Goal: Use online tool/utility: Utilize a website feature to perform a specific function

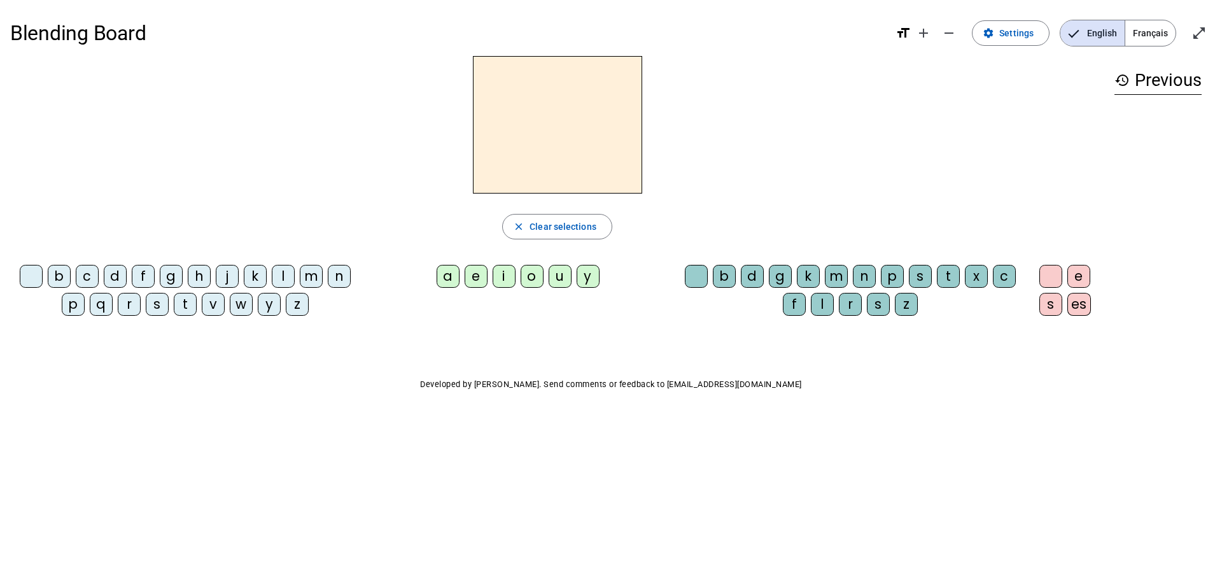
click at [1142, 31] on span "Français" at bounding box center [1151, 32] width 50 height 25
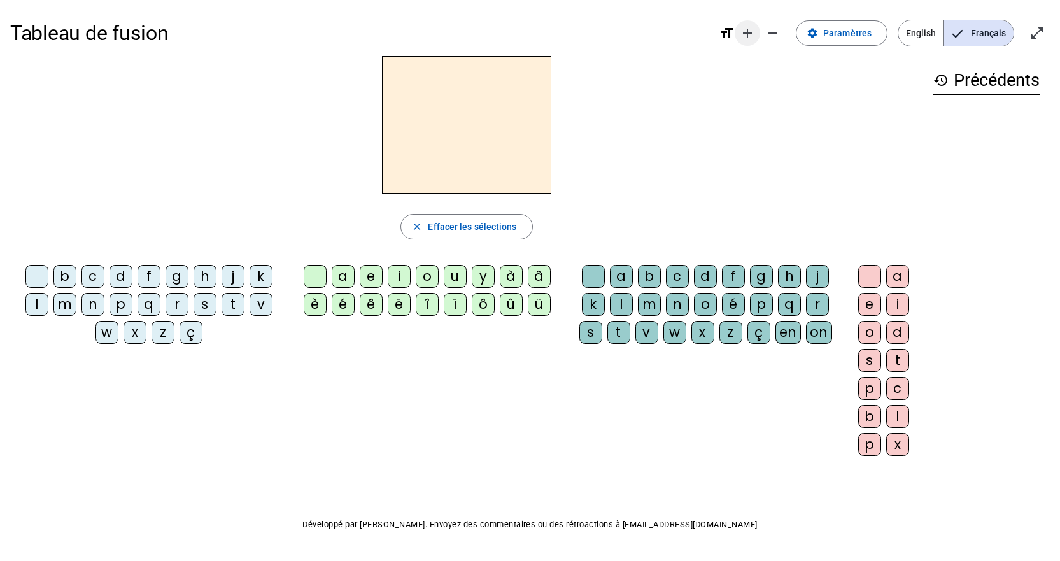
click at [754, 34] on mat-icon "add" at bounding box center [747, 32] width 15 height 15
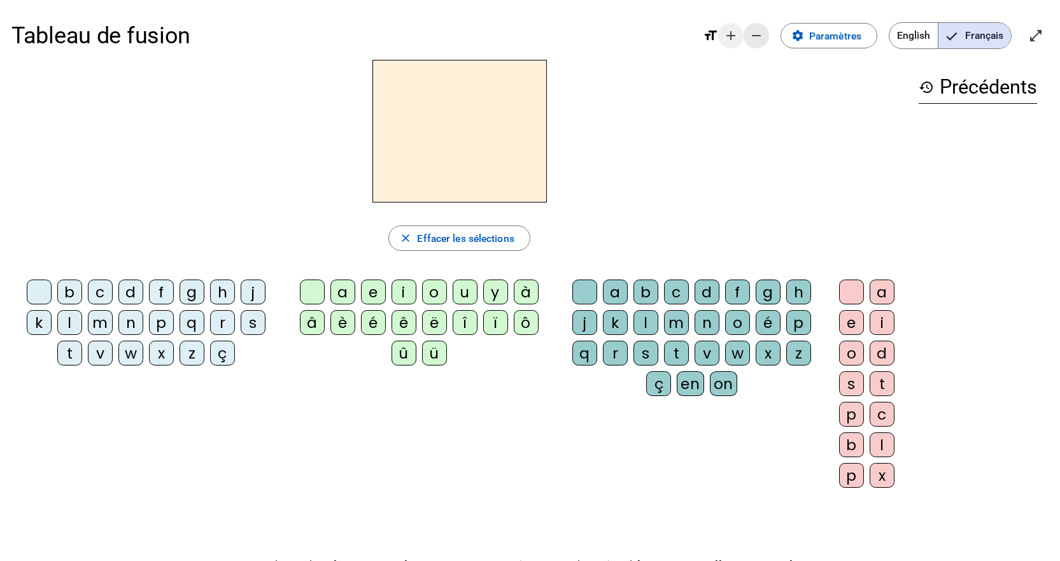
click at [754, 34] on mat-icon "remove" at bounding box center [756, 35] width 15 height 15
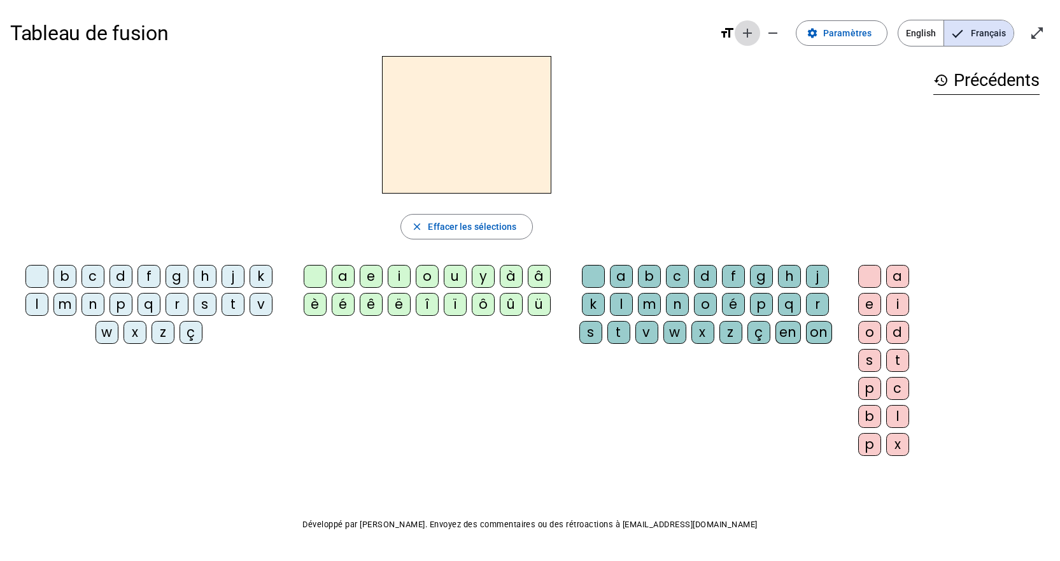
click at [754, 34] on mat-icon "add" at bounding box center [747, 32] width 15 height 15
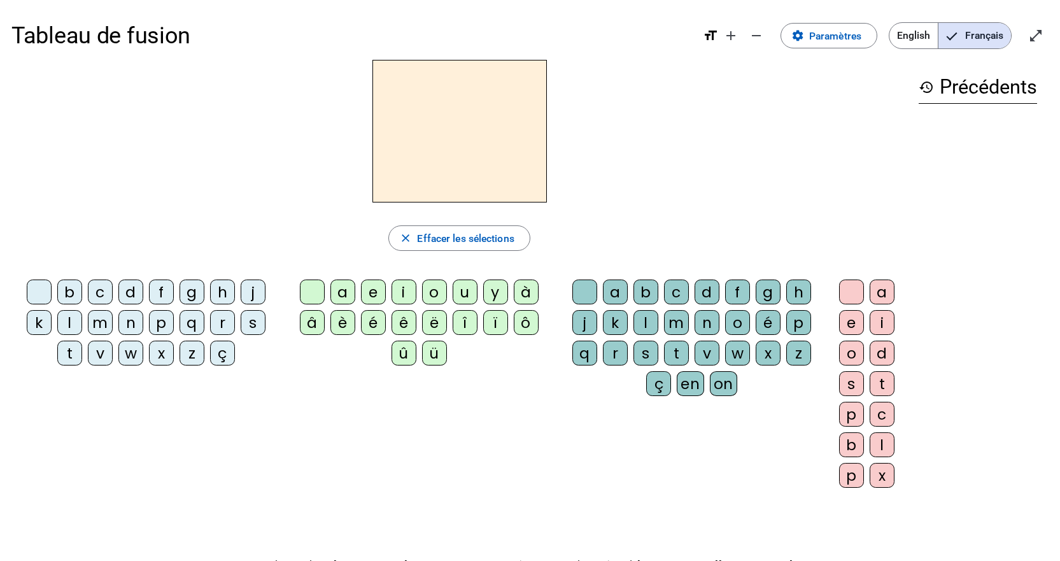
click at [73, 346] on div "t" at bounding box center [69, 353] width 25 height 25
click at [341, 289] on div "a" at bounding box center [342, 291] width 25 height 25
drag, startPoint x: 710, startPoint y: 322, endPoint x: 683, endPoint y: 341, distance: 33.2
click at [709, 322] on div "n" at bounding box center [707, 322] width 25 height 25
click at [677, 351] on div "t" at bounding box center [676, 353] width 25 height 25
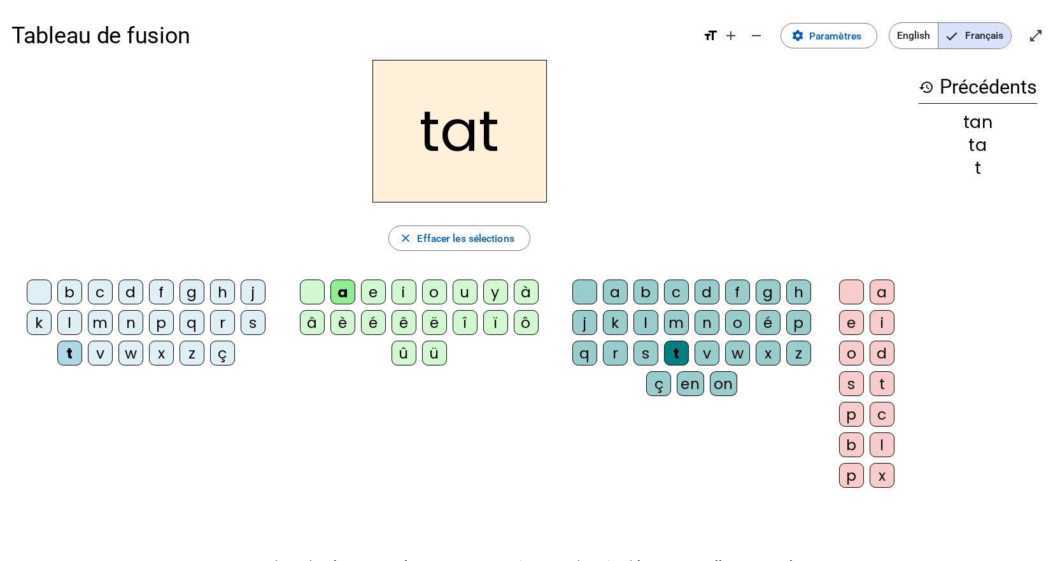
click at [707, 320] on div "n" at bounding box center [707, 322] width 25 height 25
click at [875, 384] on div "t" at bounding box center [882, 383] width 25 height 25
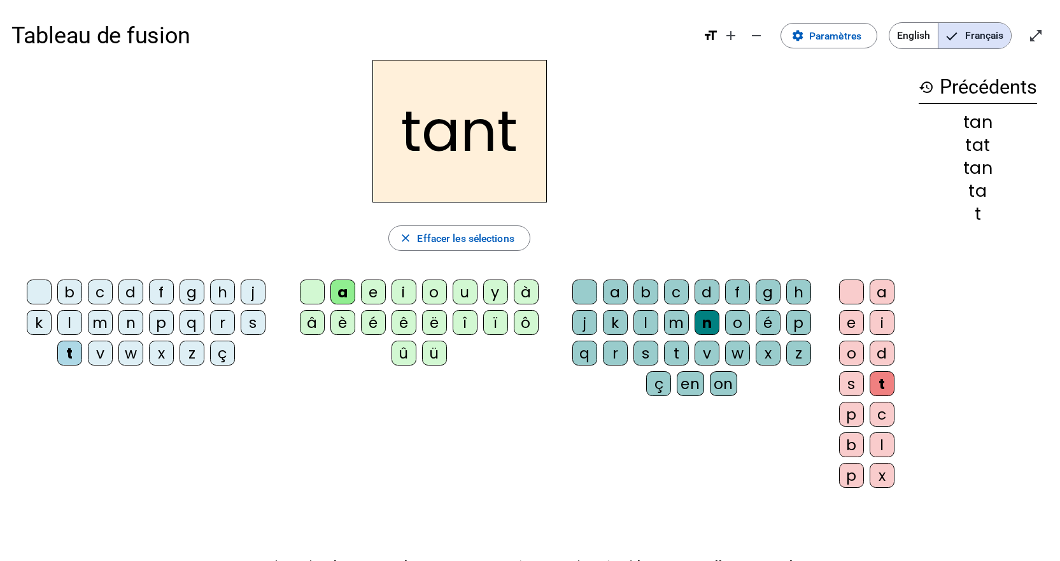
click at [858, 327] on div "e" at bounding box center [851, 322] width 25 height 25
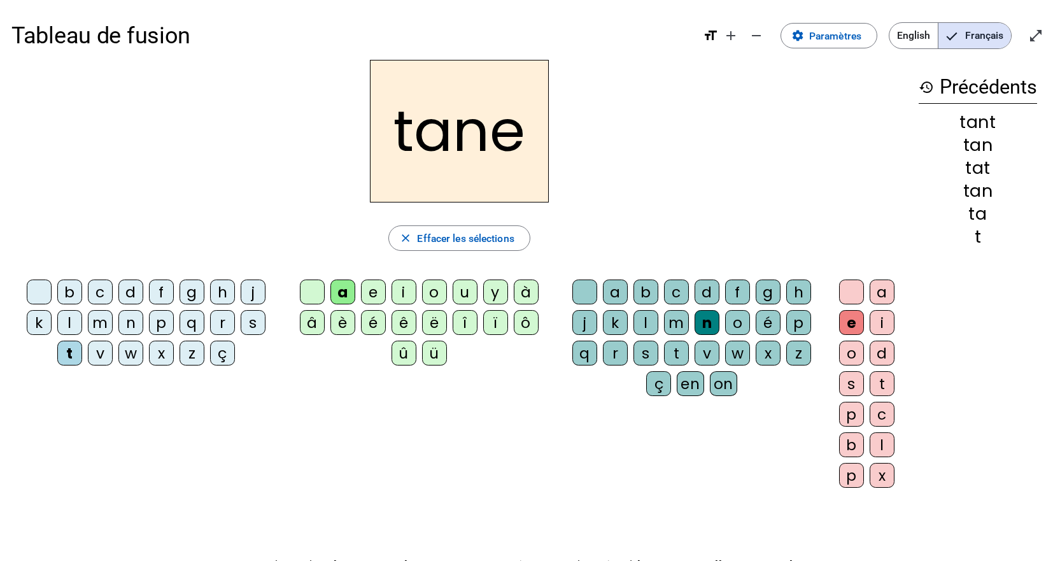
click at [886, 386] on div "t" at bounding box center [882, 383] width 25 height 25
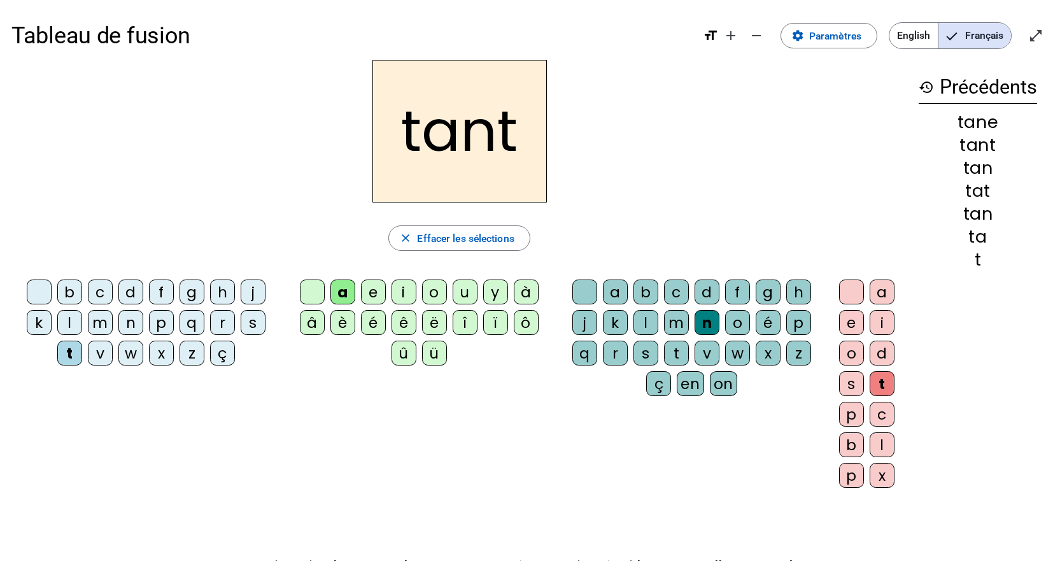
click at [853, 319] on div "e" at bounding box center [851, 322] width 25 height 25
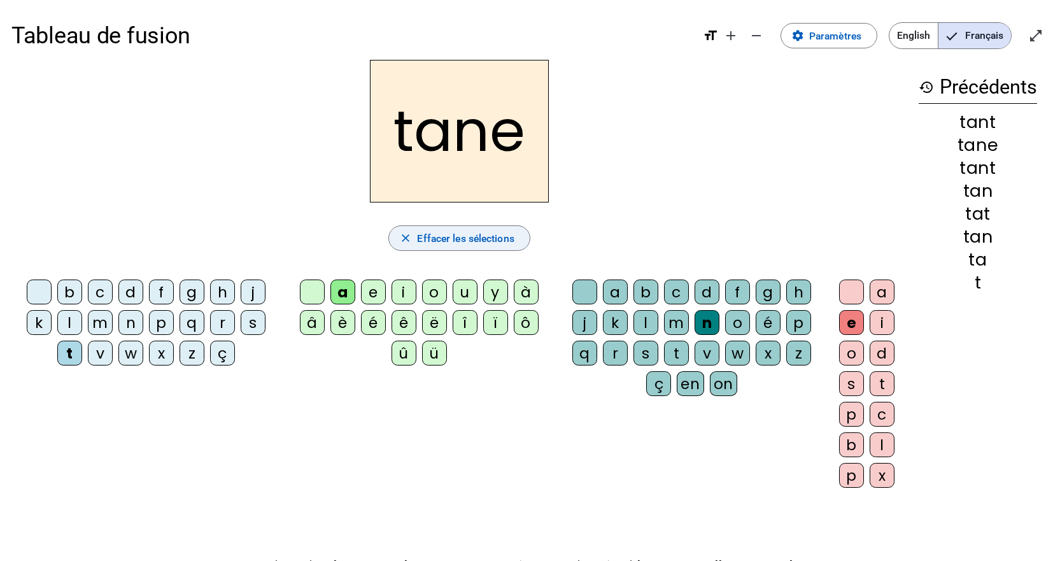
click at [462, 236] on span "Effacer les sélections" at bounding box center [465, 238] width 97 height 17
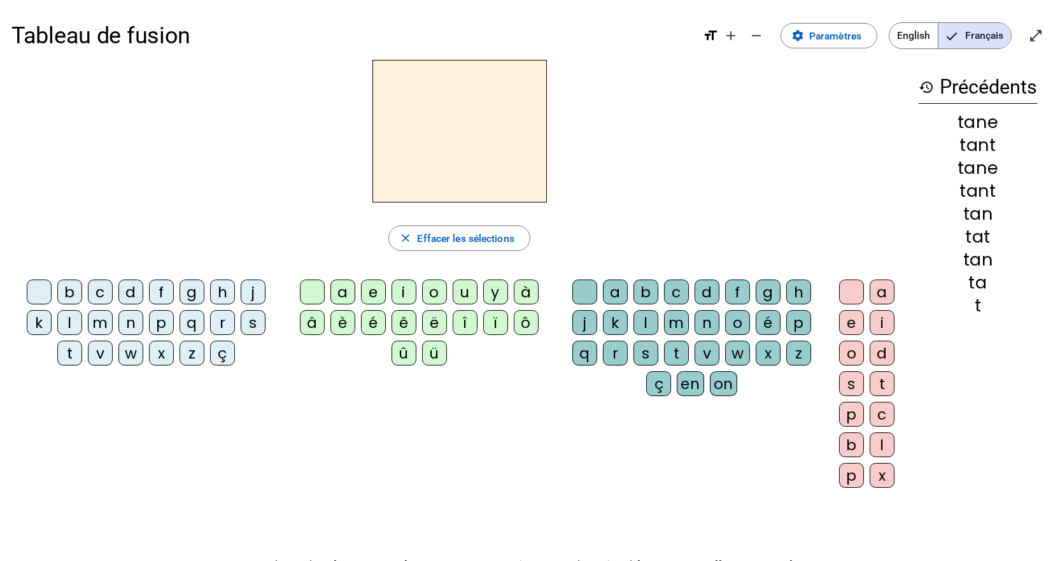
click at [63, 353] on div "t" at bounding box center [69, 353] width 25 height 25
click at [339, 286] on div "a" at bounding box center [342, 291] width 25 height 25
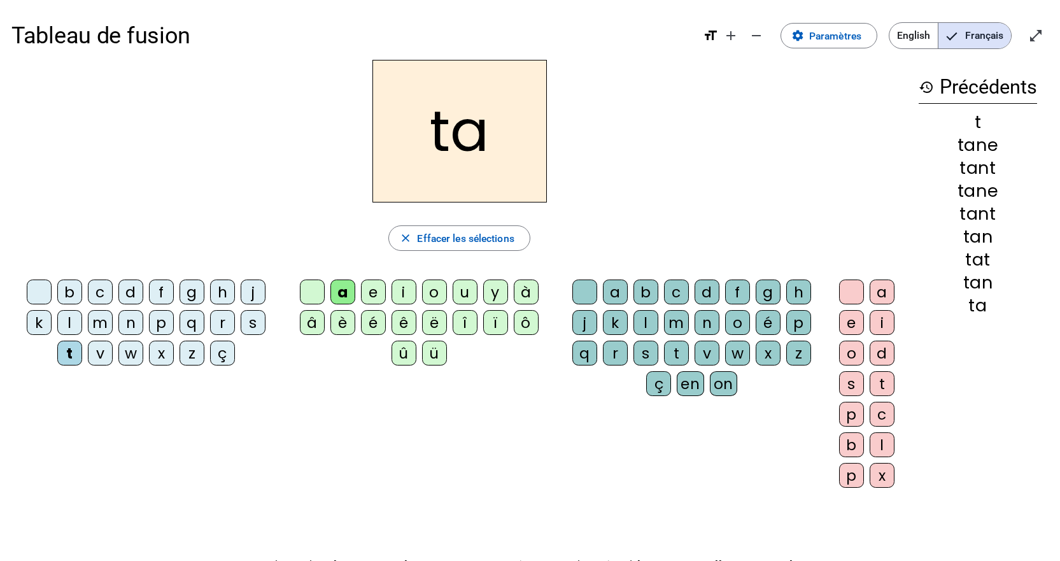
click at [331, 290] on div "a" at bounding box center [342, 291] width 25 height 25
drag, startPoint x: 617, startPoint y: 294, endPoint x: 640, endPoint y: 302, distance: 24.8
click at [617, 294] on div "a" at bounding box center [615, 291] width 25 height 25
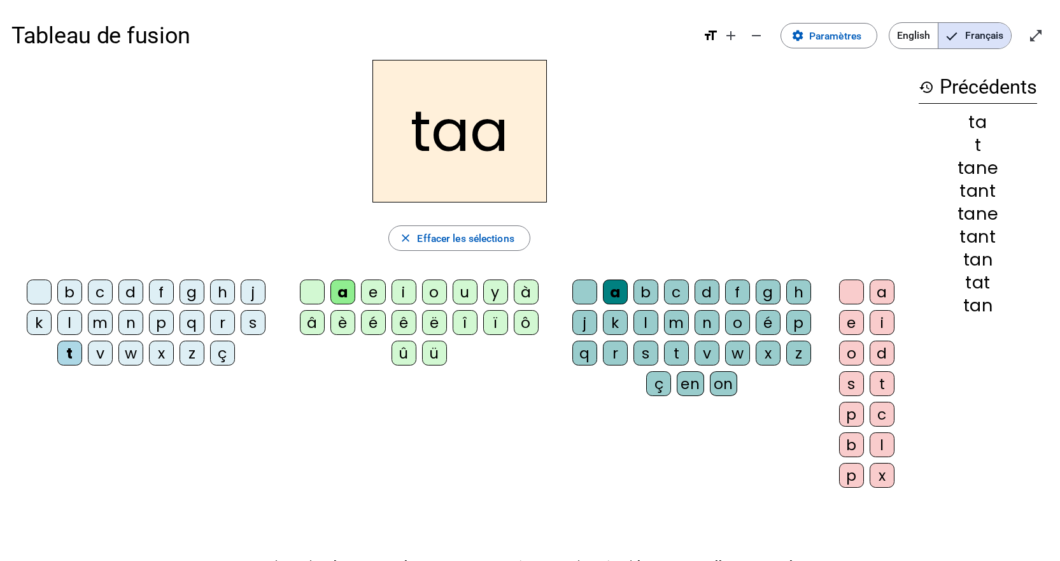
click at [704, 315] on div "n" at bounding box center [707, 322] width 25 height 25
click at [884, 378] on div "t" at bounding box center [882, 383] width 25 height 25
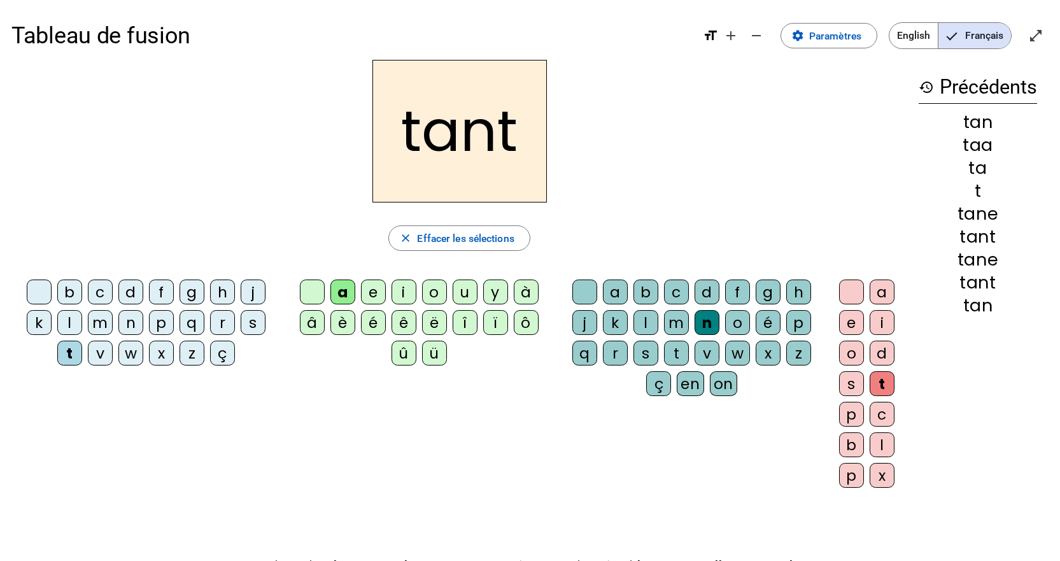
click at [838, 315] on div "a e i o d s t p c b l p x" at bounding box center [870, 386] width 64 height 214
click at [842, 324] on div "e" at bounding box center [851, 322] width 25 height 25
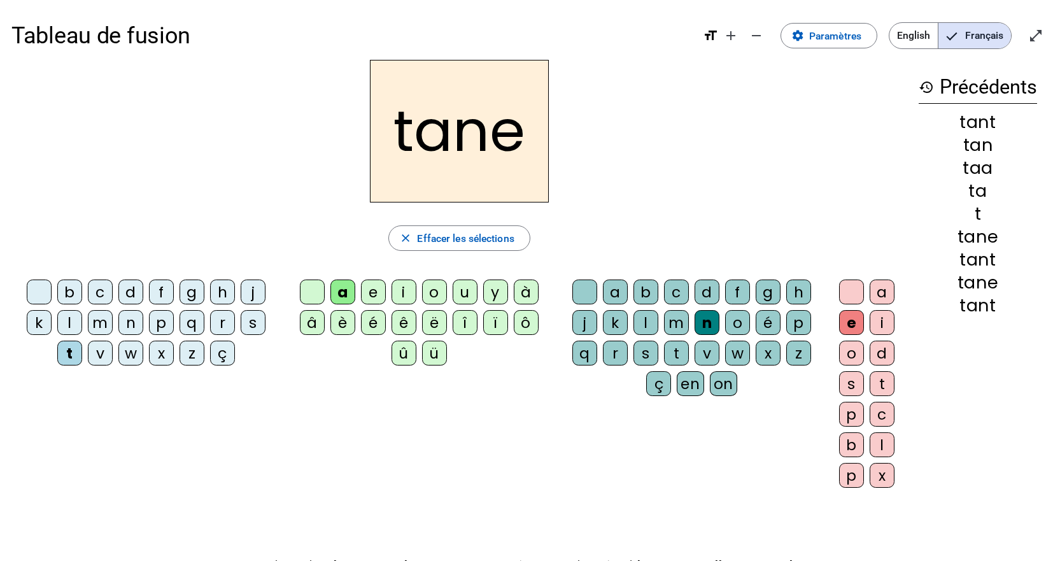
click at [879, 381] on div "t" at bounding box center [882, 383] width 25 height 25
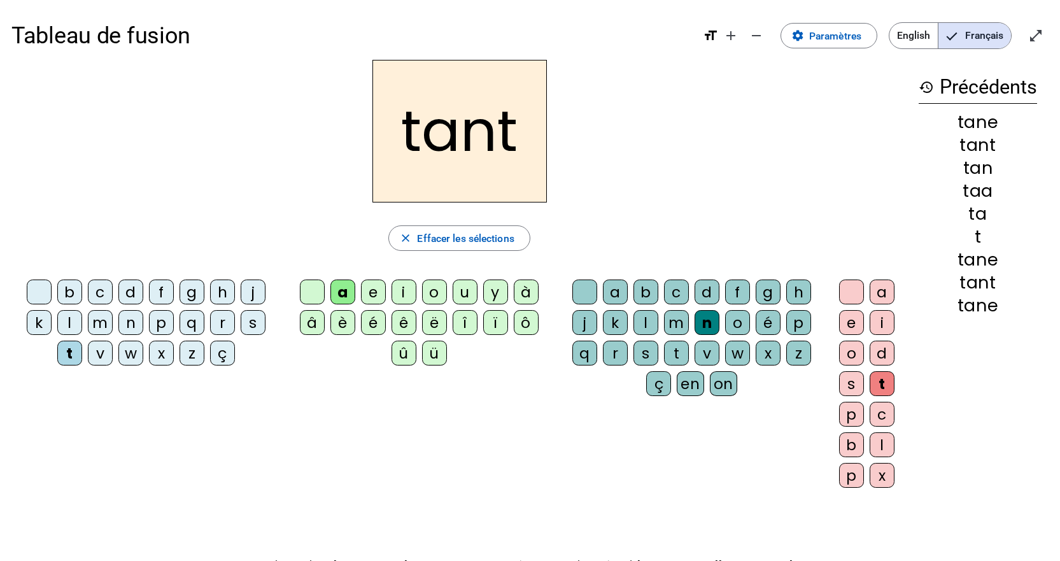
click at [372, 295] on div "e" at bounding box center [373, 291] width 25 height 25
click at [95, 354] on div "v" at bounding box center [100, 353] width 25 height 25
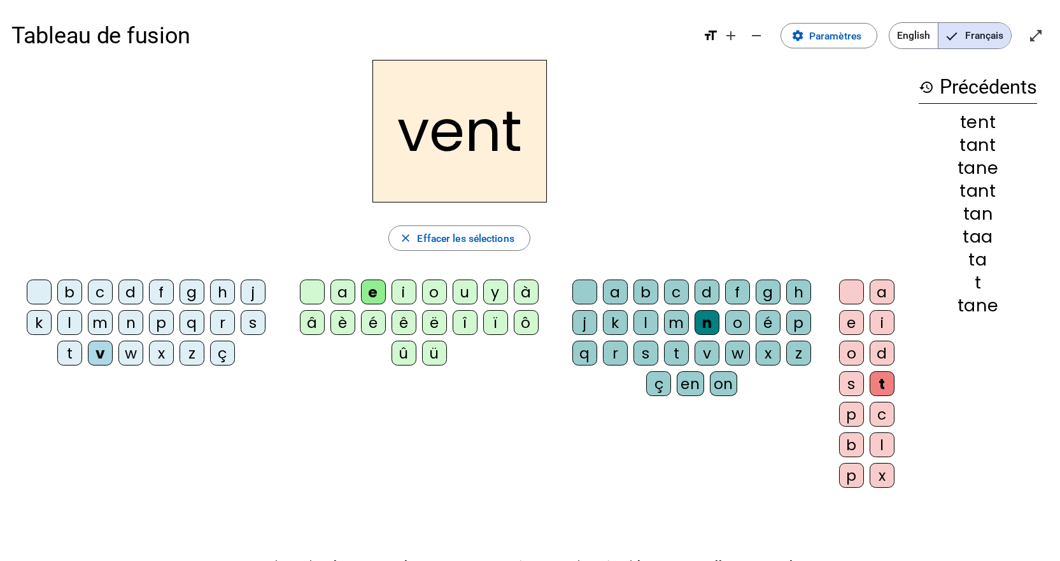
click at [158, 292] on div "f" at bounding box center [161, 291] width 25 height 25
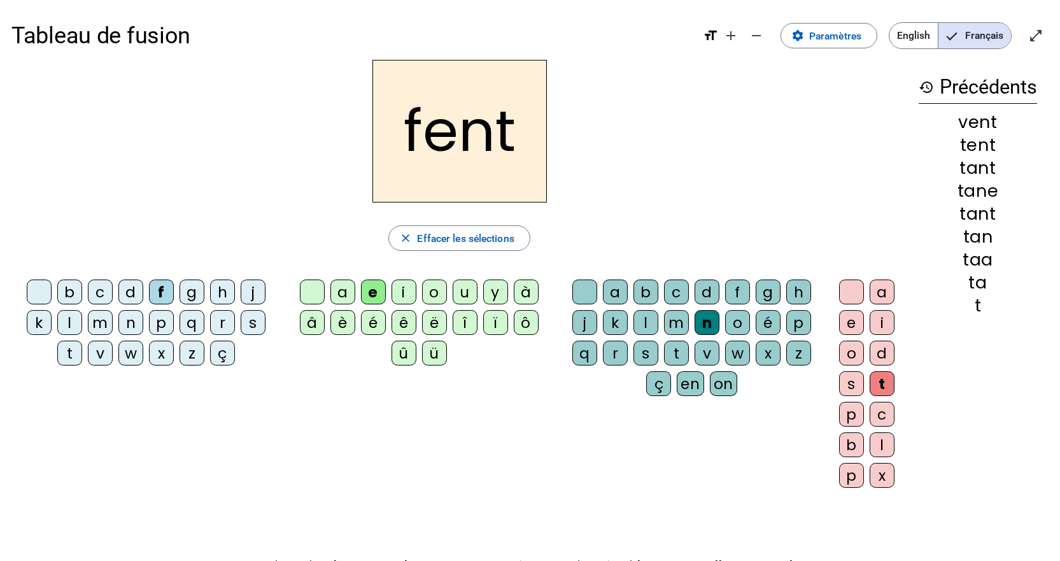
click at [102, 350] on div "v" at bounding box center [100, 353] width 25 height 25
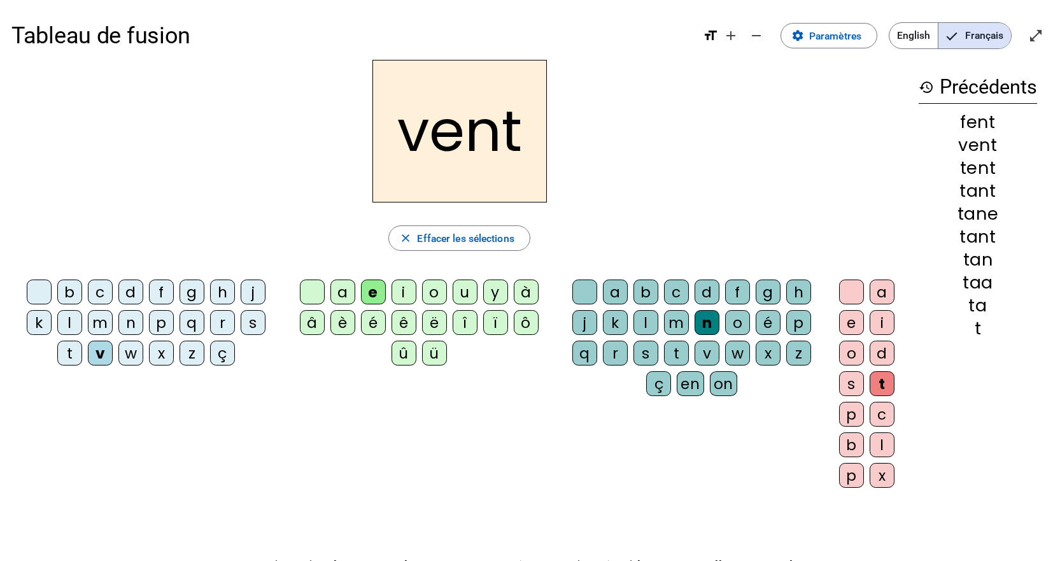
click at [164, 285] on div "f" at bounding box center [161, 291] width 25 height 25
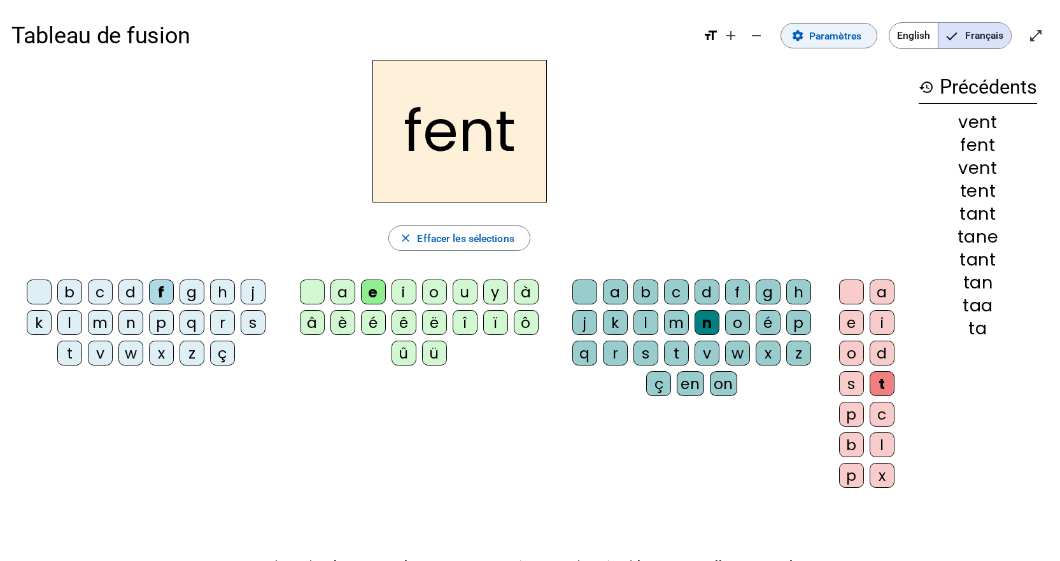
click at [833, 29] on span "Paramètres" at bounding box center [835, 35] width 52 height 17
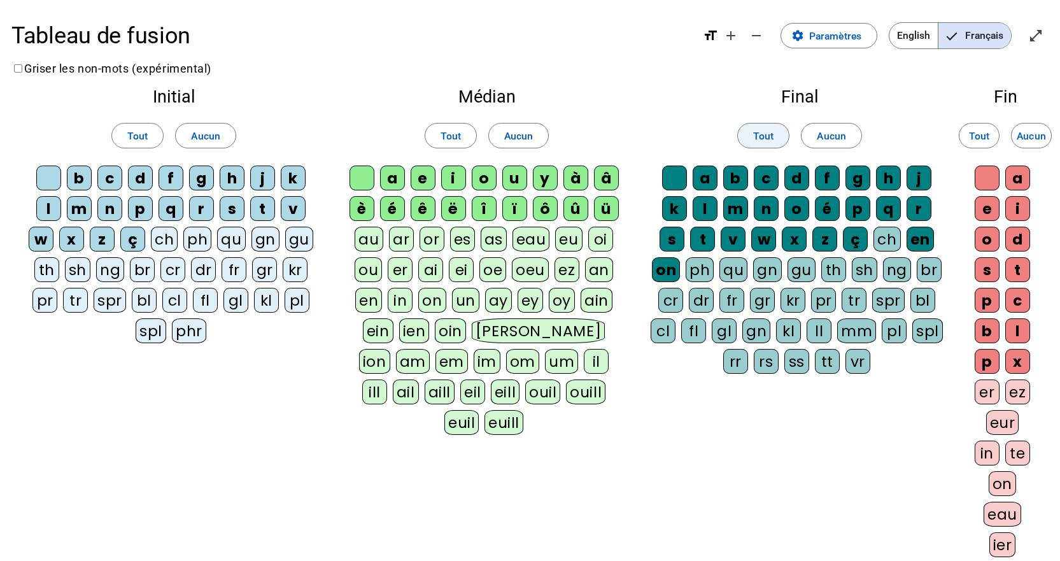
click at [776, 138] on span at bounding box center [763, 135] width 51 height 31
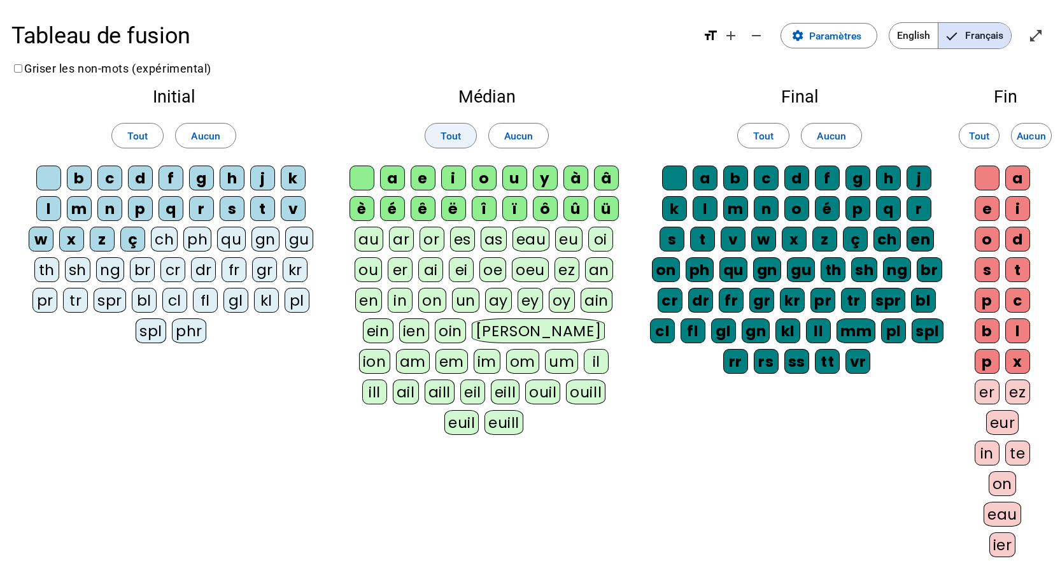
click at [448, 138] on span "Tout" at bounding box center [451, 135] width 20 height 17
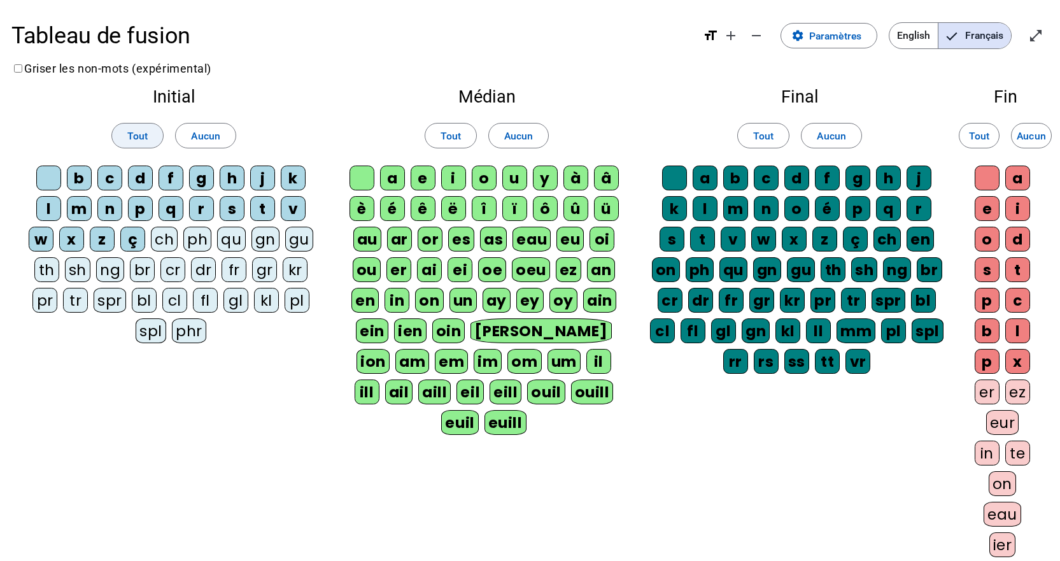
click at [131, 131] on span "Tout" at bounding box center [137, 135] width 20 height 17
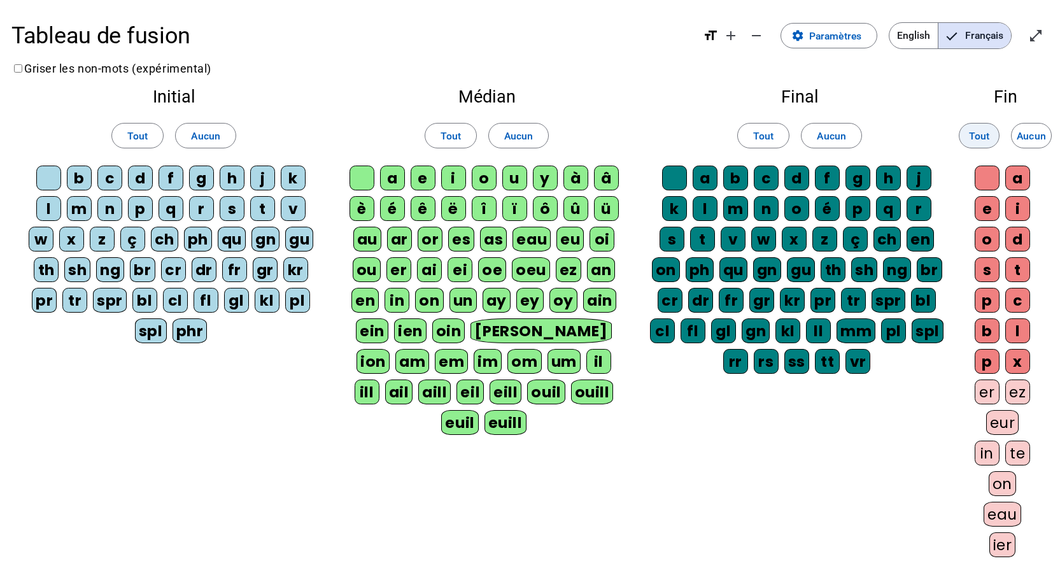
click at [977, 133] on span "Tout" at bounding box center [979, 135] width 20 height 17
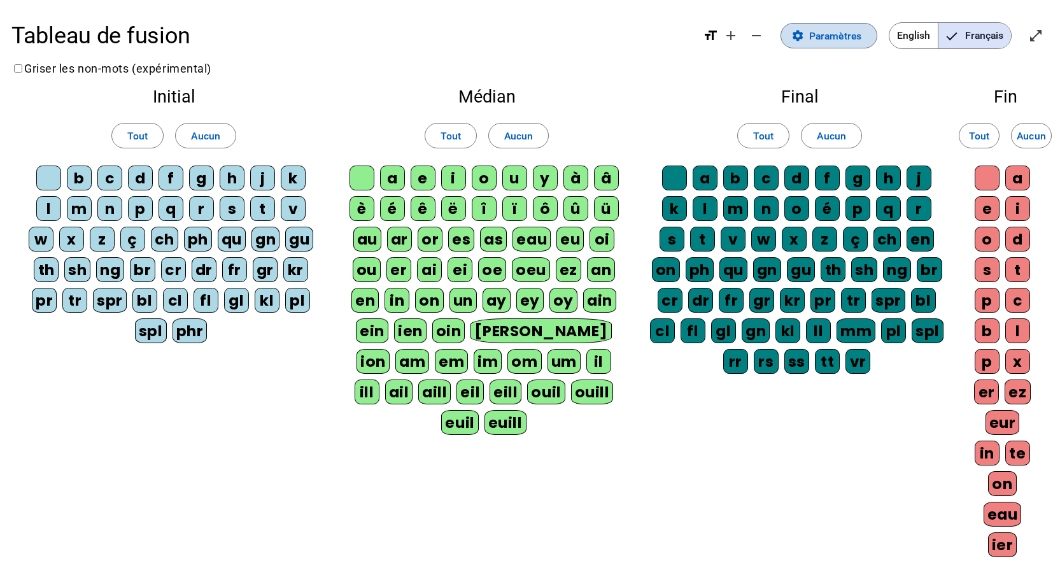
click at [831, 38] on span "Paramètres" at bounding box center [835, 35] width 52 height 17
click at [821, 31] on span "Paramètres" at bounding box center [835, 35] width 52 height 17
click at [712, 39] on mat-icon "format_size" at bounding box center [710, 35] width 15 height 15
drag, startPoint x: 710, startPoint y: 32, endPoint x: 110, endPoint y: 72, distance: 601.1
click at [705, 31] on mat-icon "format_size" at bounding box center [710, 35] width 15 height 15
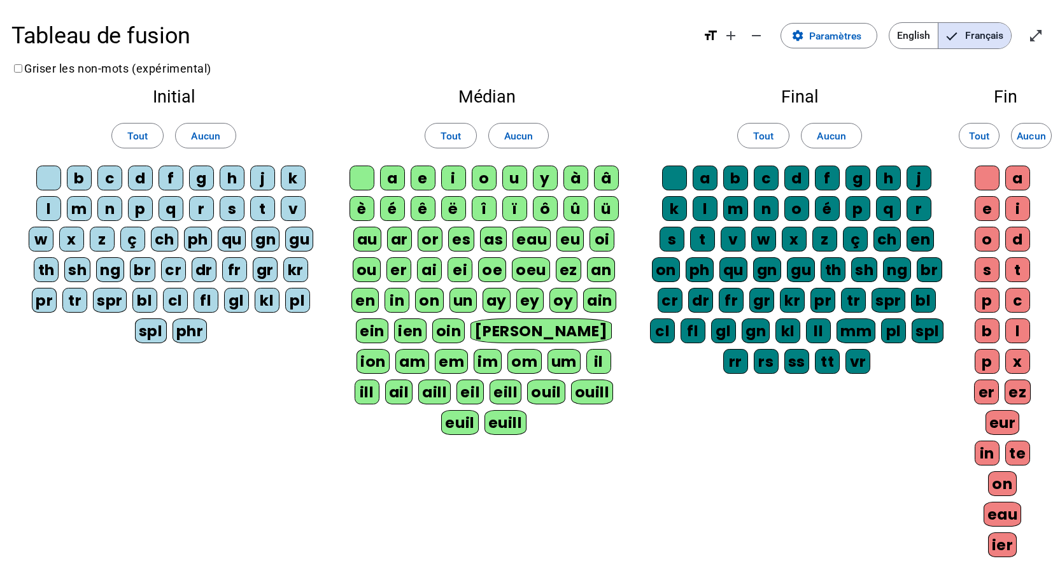
click at [363, 81] on div "Médian Tout Aucun a e i o u y à â è é ê ë [PERSON_NAME] ô û ü au ar or es as ea…" at bounding box center [486, 264] width 301 height 375
click at [1037, 31] on mat-icon "open_in_full" at bounding box center [1035, 35] width 15 height 15
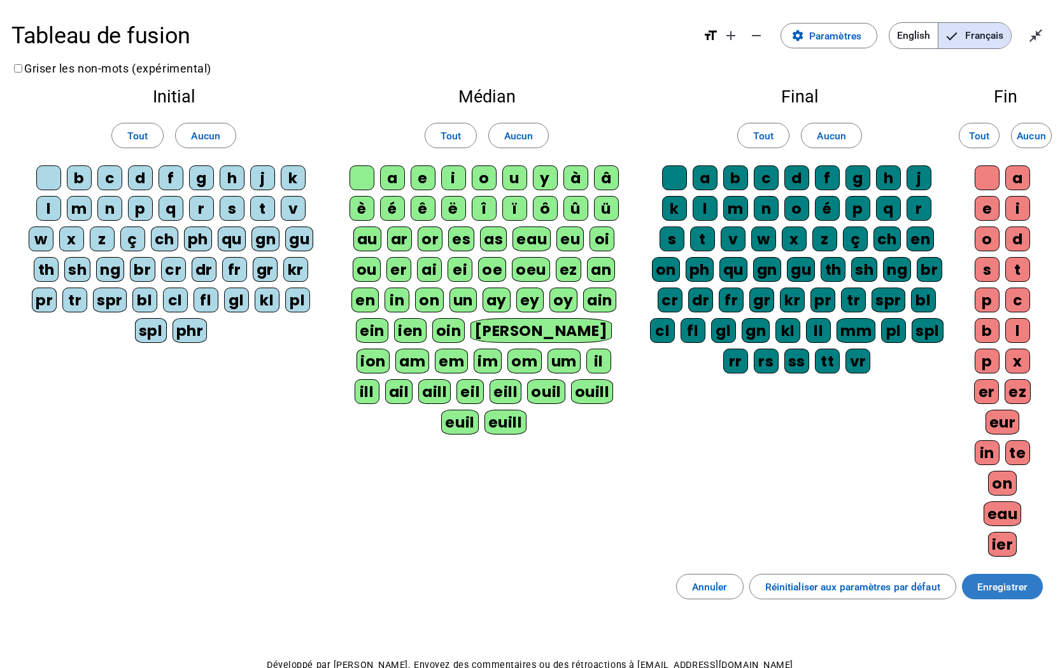
click at [998, 579] on span "Enregistrer" at bounding box center [1002, 587] width 50 height 17
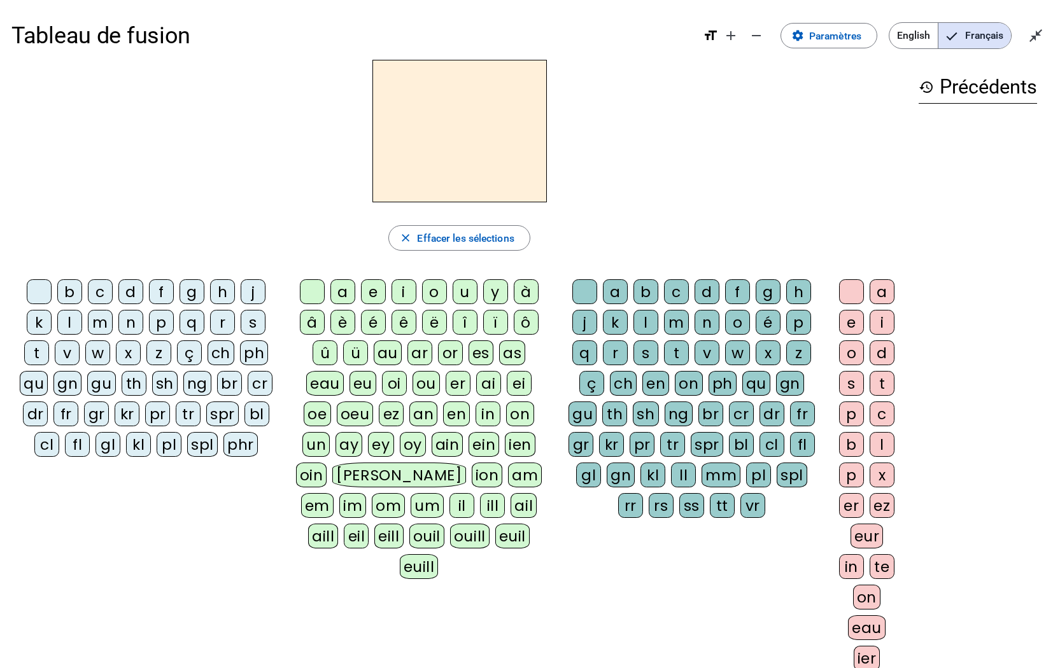
click at [36, 353] on div "t" at bounding box center [36, 353] width 25 height 25
click at [418, 416] on div "an" at bounding box center [423, 414] width 28 height 25
click at [671, 352] on div "t" at bounding box center [676, 353] width 25 height 25
click at [845, 317] on div "e" at bounding box center [851, 322] width 25 height 25
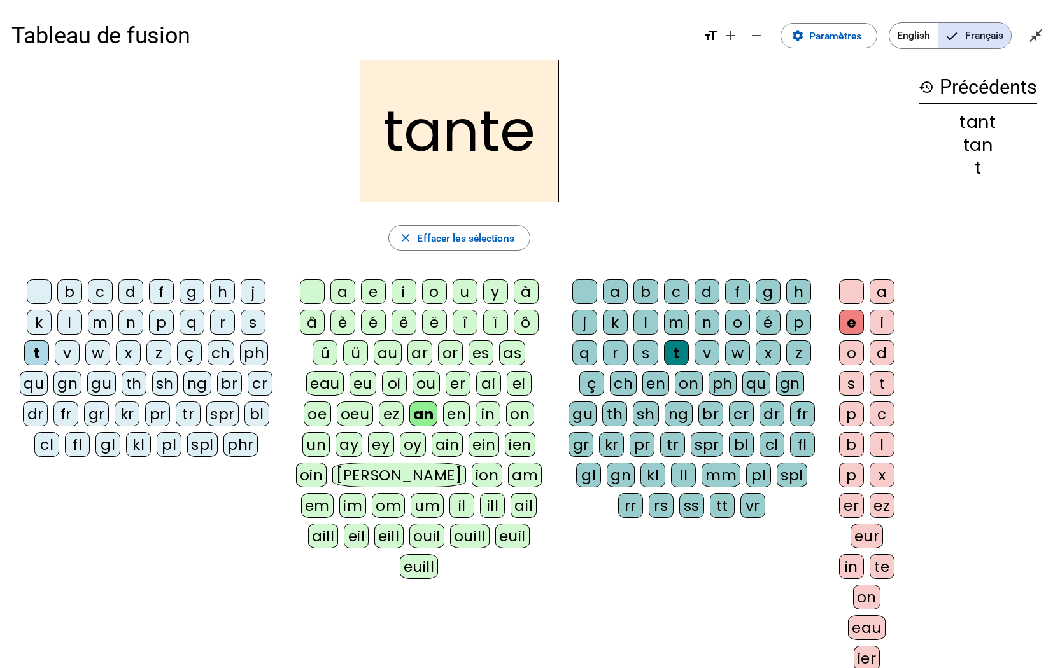
click at [851, 317] on div "e" at bounding box center [851, 322] width 25 height 25
click at [479, 239] on span "Effacer les sélections" at bounding box center [465, 238] width 97 height 17
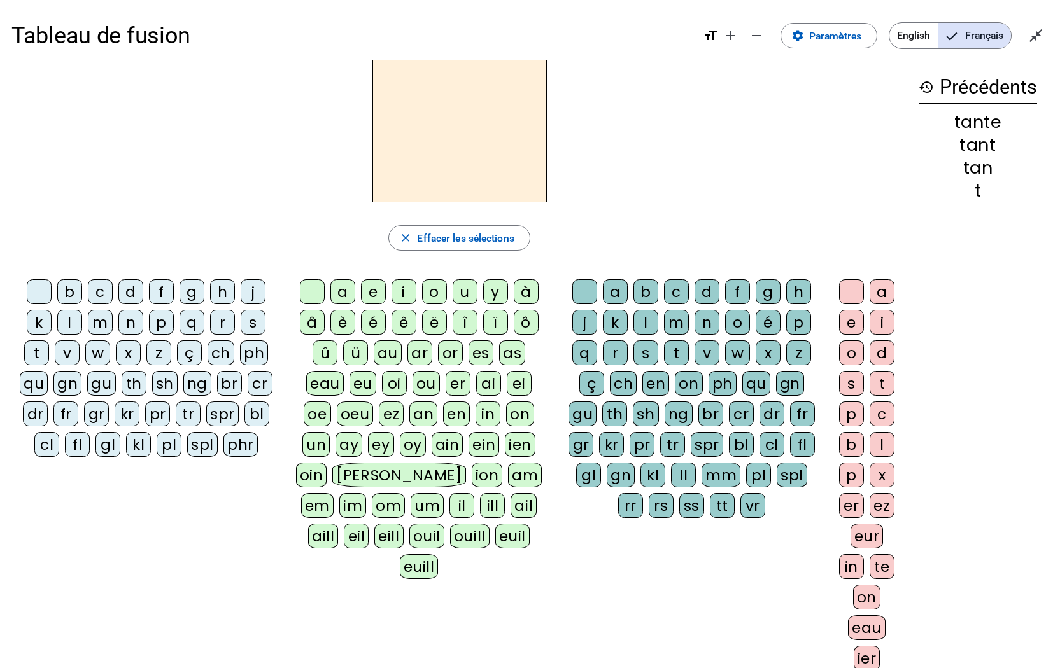
click at [36, 353] on div "t" at bounding box center [36, 353] width 25 height 25
click at [422, 414] on div "an" at bounding box center [423, 414] width 28 height 25
click at [672, 351] on div "t" at bounding box center [676, 353] width 25 height 25
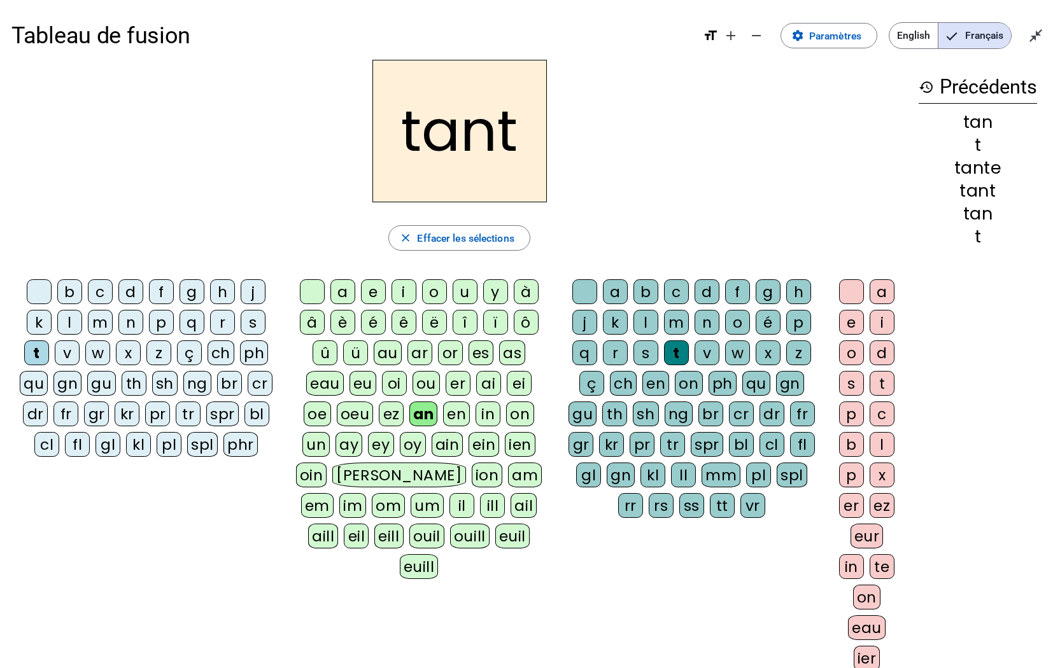
click at [854, 319] on div "e" at bounding box center [851, 322] width 25 height 25
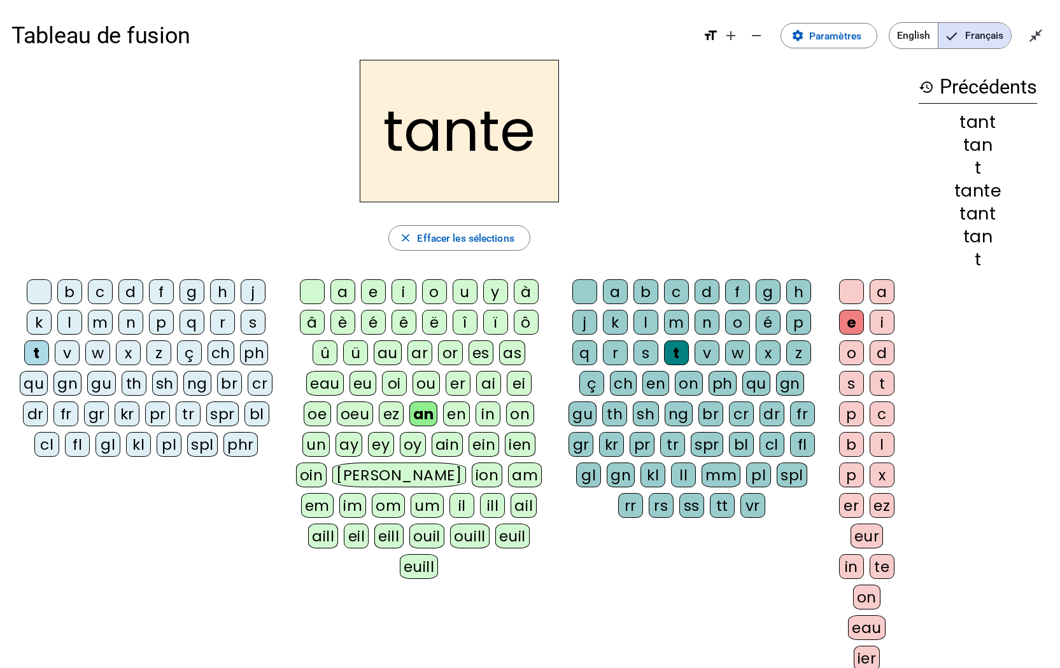
click at [460, 413] on div "en" at bounding box center [456, 414] width 27 height 25
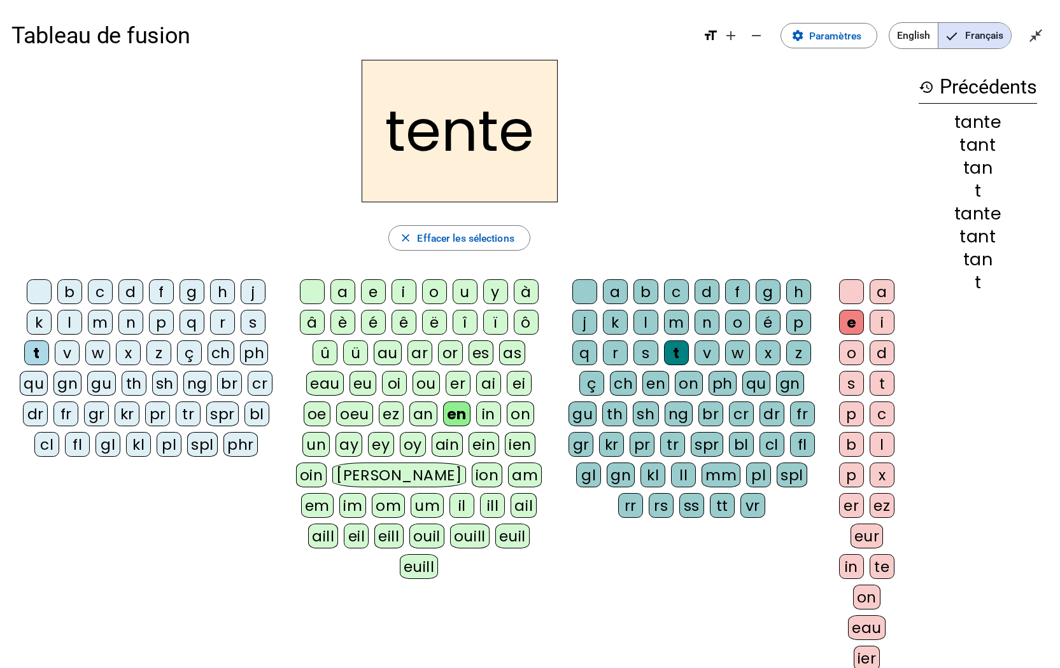
click at [59, 348] on div "v" at bounding box center [67, 353] width 25 height 25
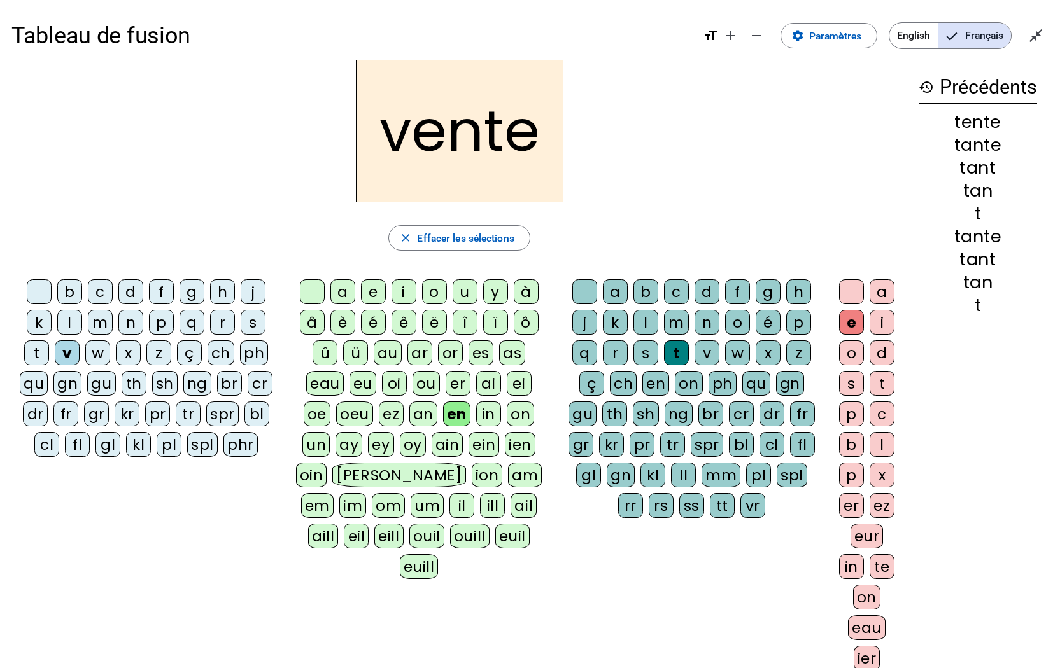
click at [153, 290] on div "f" at bounding box center [161, 291] width 25 height 25
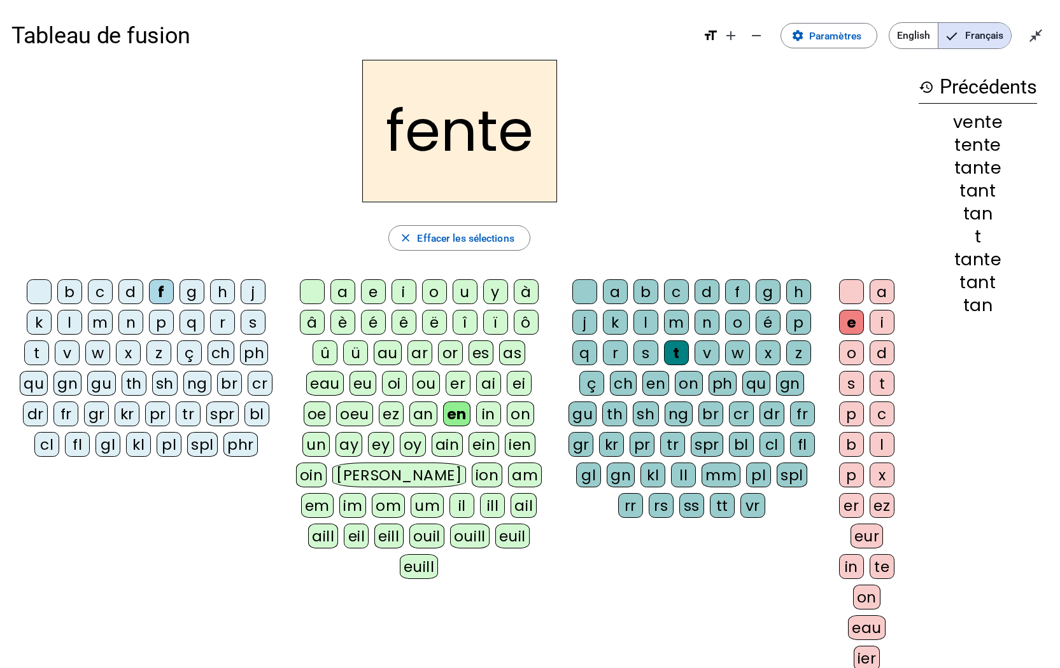
click at [71, 350] on div "v" at bounding box center [67, 353] width 25 height 25
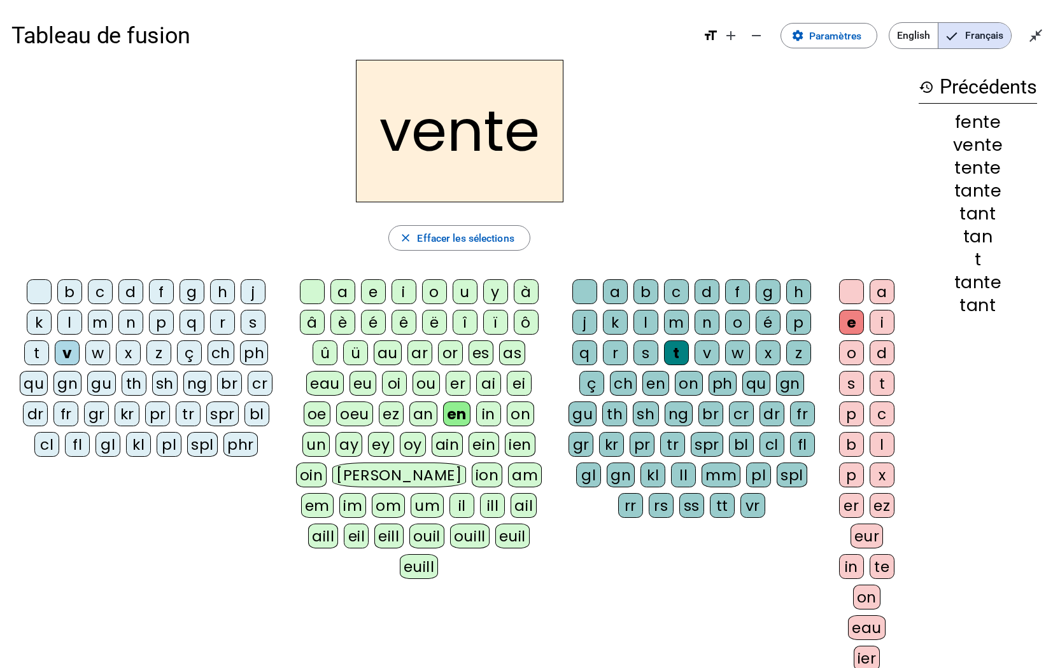
click at [478, 348] on div "es" at bounding box center [481, 353] width 25 height 25
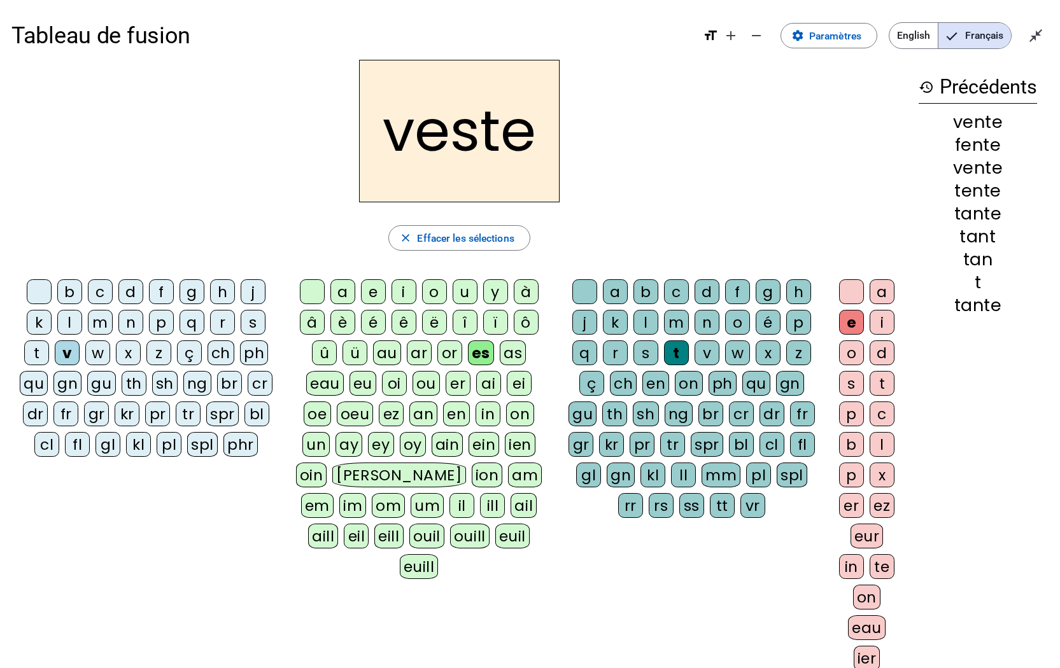
click at [504, 348] on div "as" at bounding box center [513, 353] width 26 height 25
click at [629, 351] on letter-bubble "r" at bounding box center [618, 356] width 31 height 31
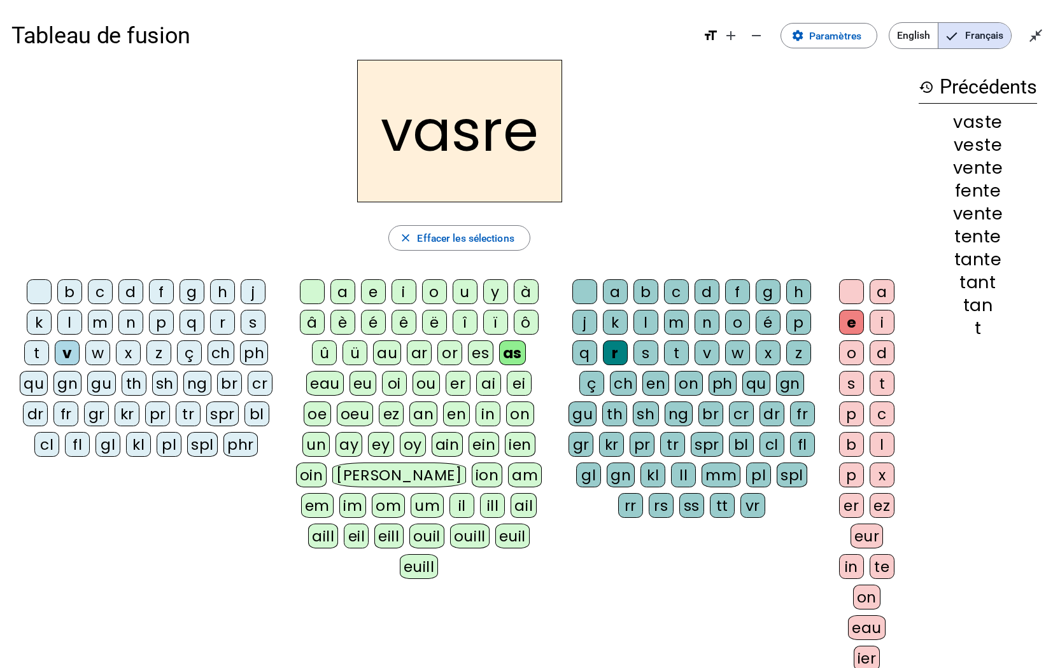
drag, startPoint x: 627, startPoint y: 348, endPoint x: 634, endPoint y: 348, distance: 7.0
click at [633, 348] on div "a b c d f g h j k l m n o é p q r s t v w x z ç ch en on ph qu gn gu th sh ng b…" at bounding box center [695, 401] width 264 height 244
click at [640, 348] on div "s" at bounding box center [645, 353] width 25 height 25
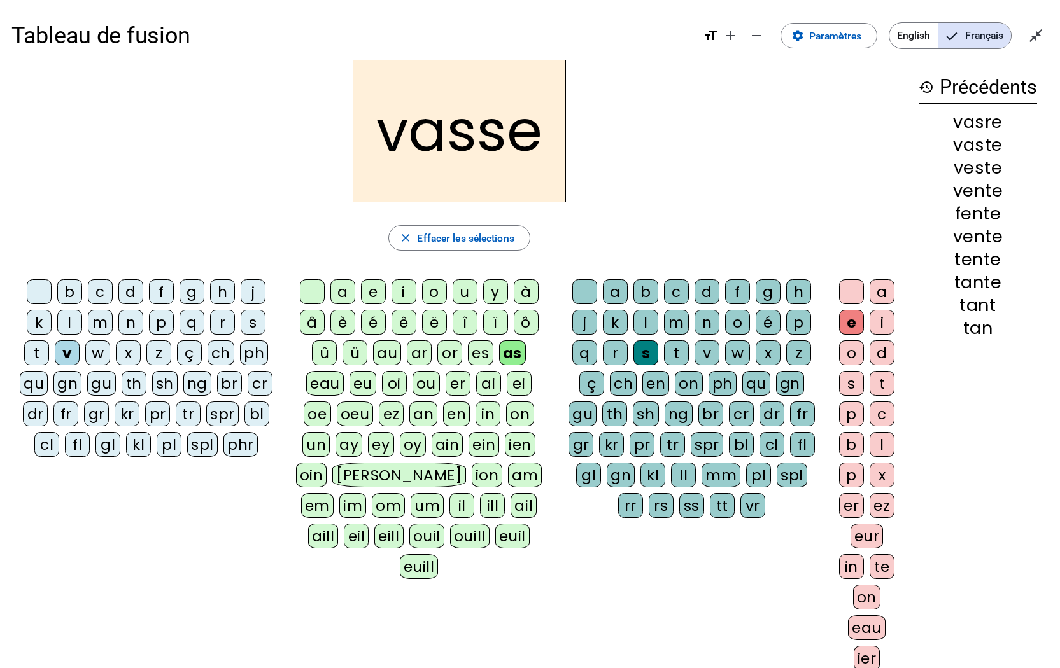
click at [849, 321] on div "e" at bounding box center [851, 322] width 25 height 25
click at [473, 243] on span "Effacer les sélections" at bounding box center [465, 238] width 97 height 17
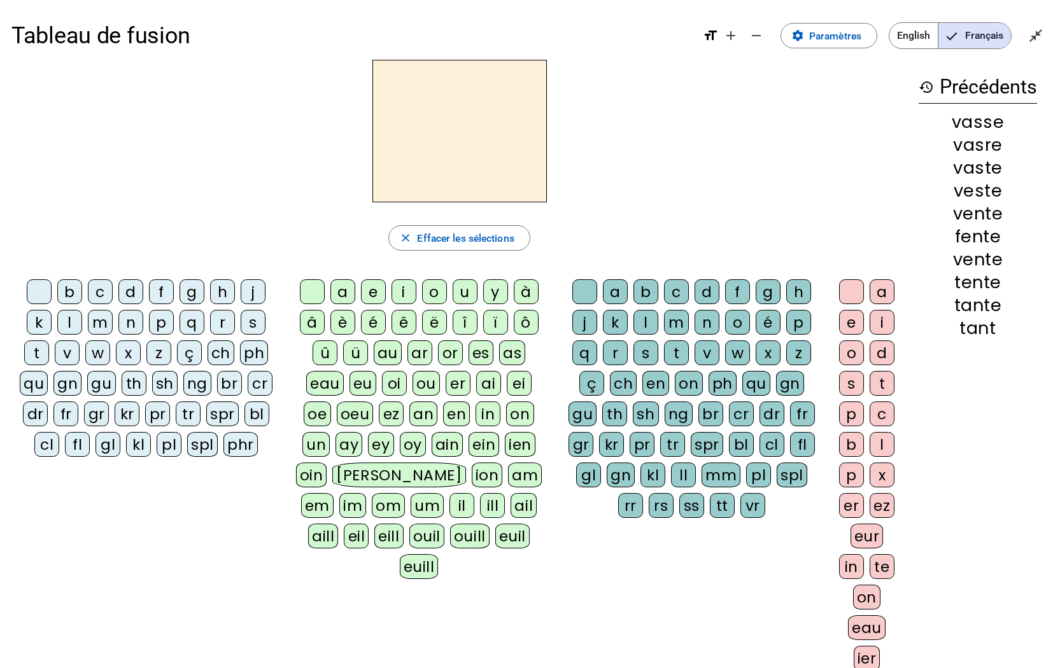
drag, startPoint x: 61, startPoint y: 358, endPoint x: 275, endPoint y: 325, distance: 216.5
click at [64, 358] on div "v" at bounding box center [67, 353] width 25 height 25
click at [348, 288] on div "a" at bounding box center [342, 291] width 25 height 25
click at [643, 350] on div "s" at bounding box center [645, 353] width 25 height 25
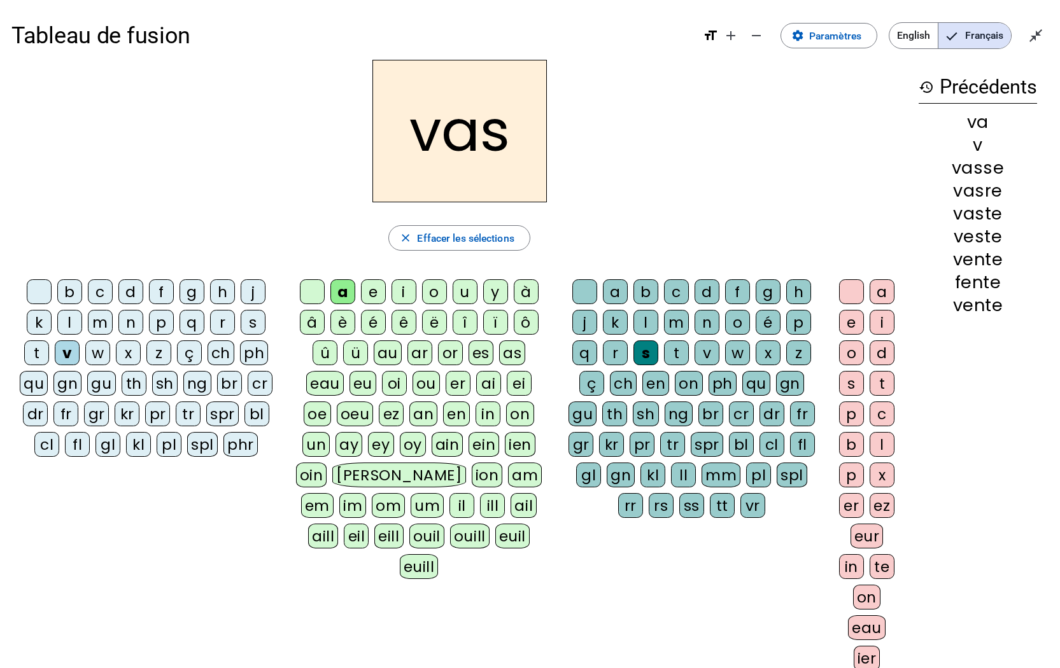
click at [845, 323] on div "e" at bounding box center [851, 322] width 25 height 25
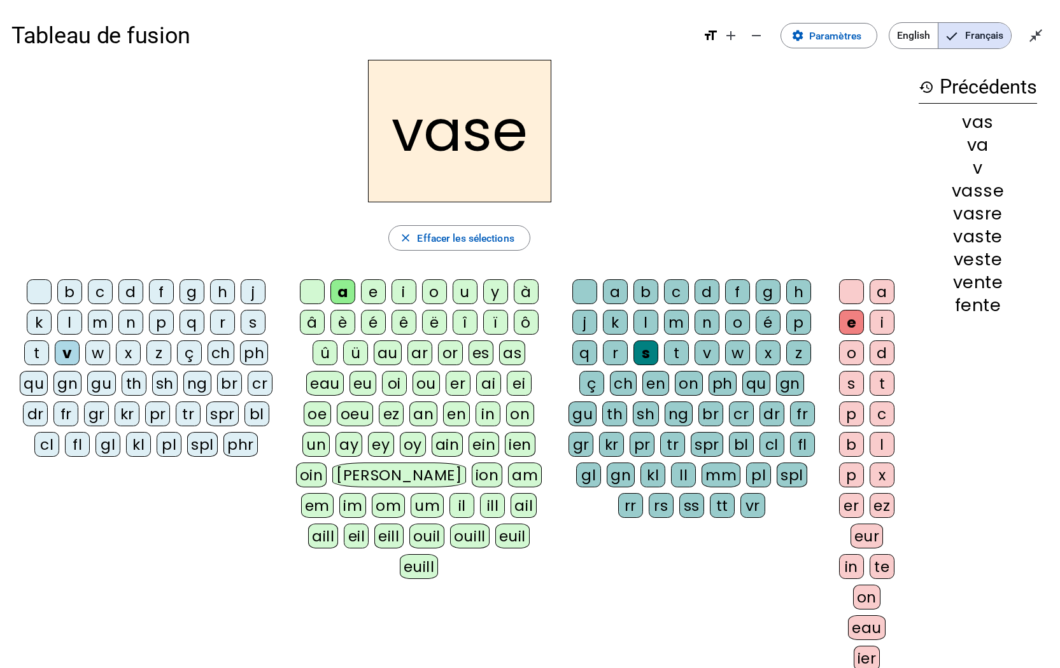
click at [61, 286] on div "b" at bounding box center [69, 291] width 25 height 25
click at [103, 290] on div "c" at bounding box center [100, 291] width 25 height 25
click at [251, 316] on div "s" at bounding box center [253, 322] width 25 height 25
click at [645, 316] on div "l" at bounding box center [645, 322] width 25 height 25
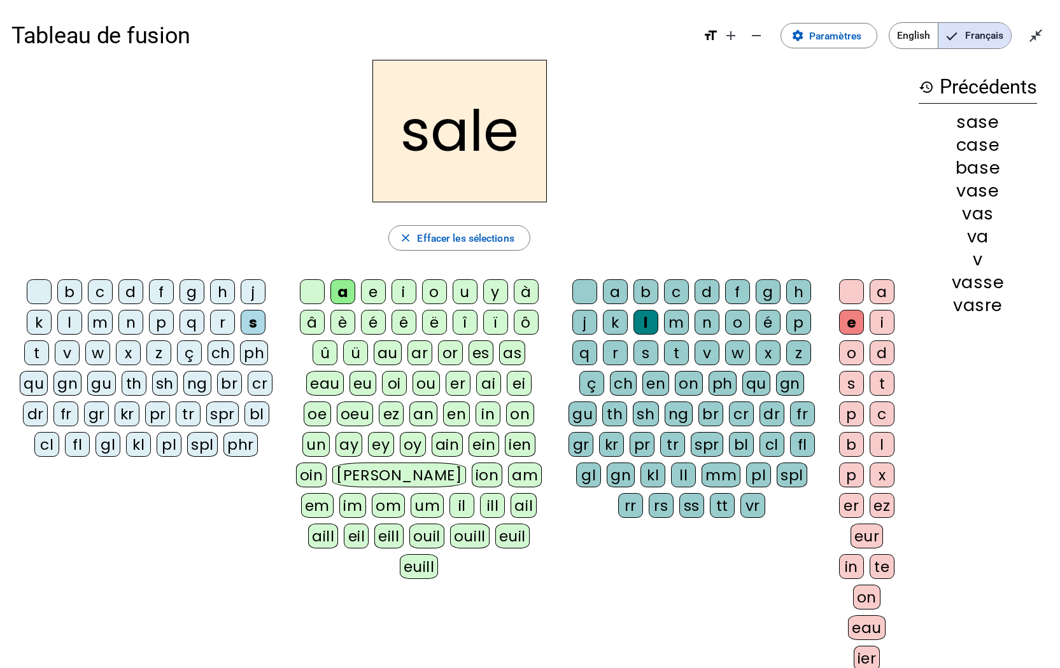
click at [857, 567] on div "in" at bounding box center [851, 567] width 25 height 25
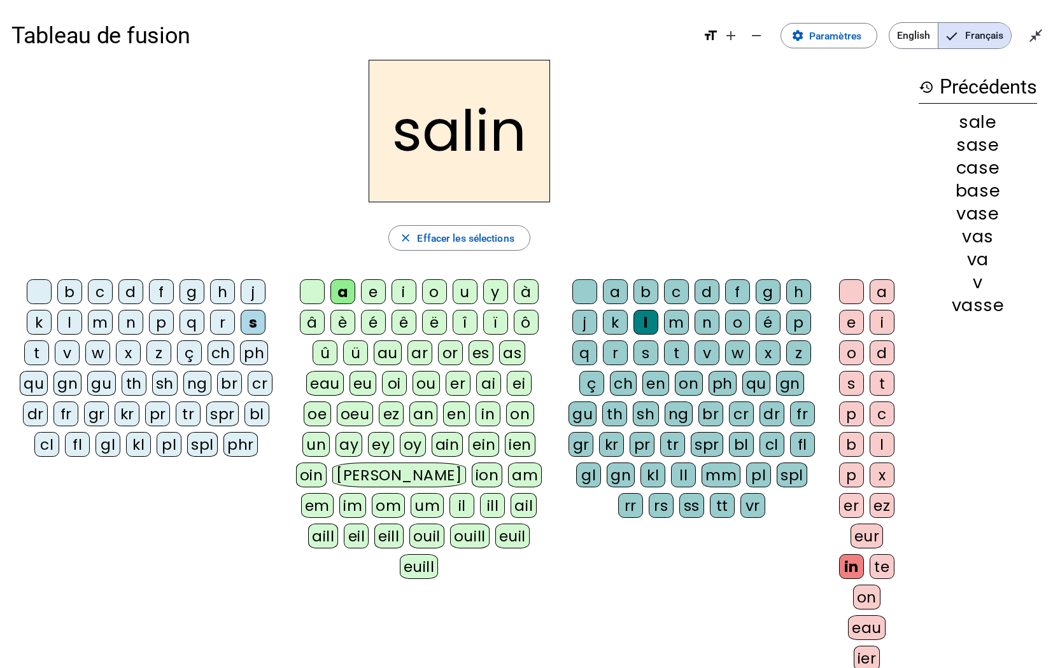
click at [98, 326] on div "m" at bounding box center [100, 322] width 25 height 25
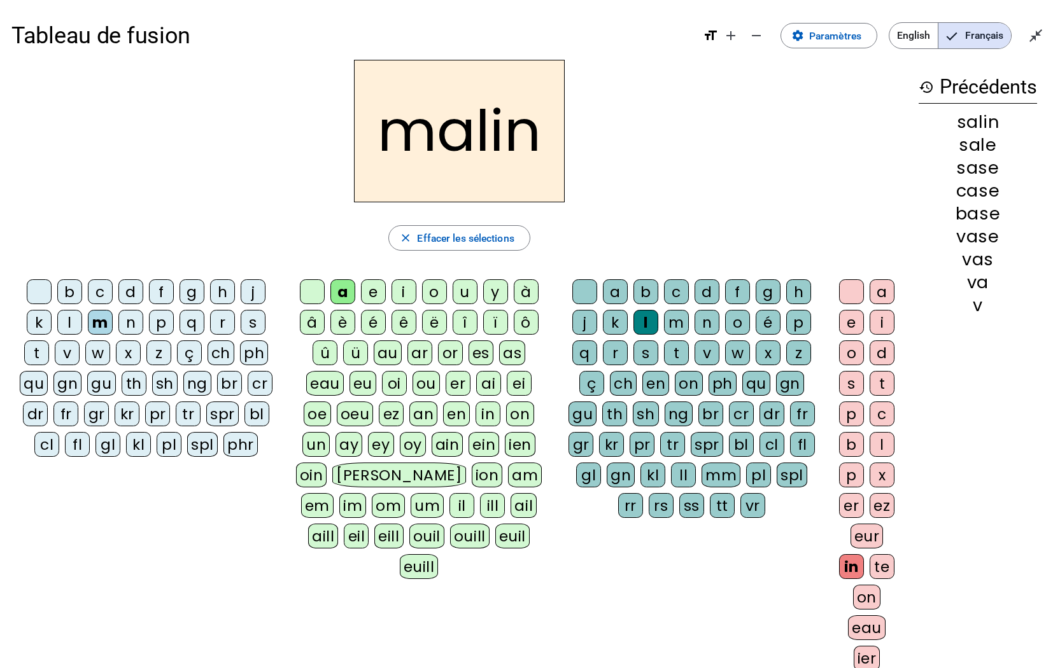
click at [424, 379] on div "ou" at bounding box center [426, 383] width 27 height 25
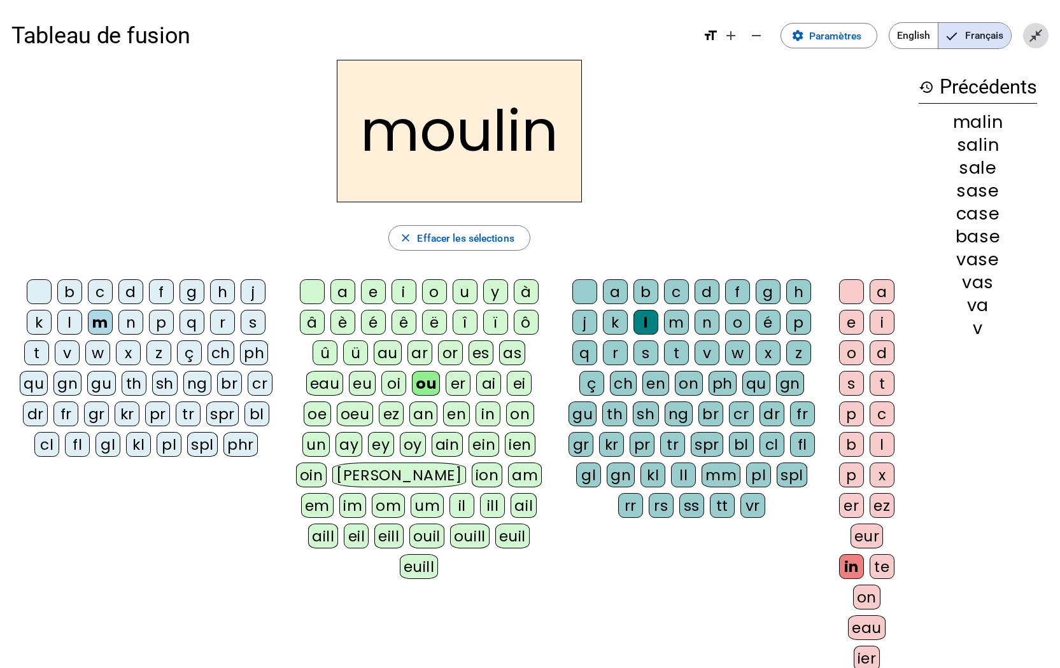
click at [1029, 35] on mat-icon "close_fullscreen" at bounding box center [1035, 35] width 15 height 15
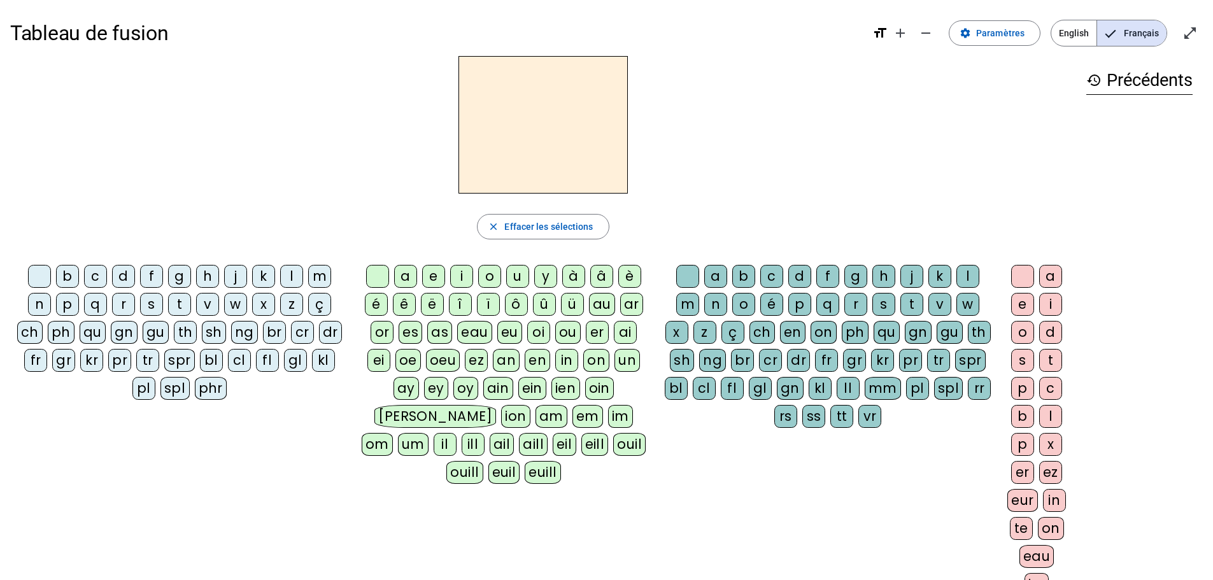
click at [901, 50] on div "Tableau de fusion format_size add remove settings Paramètres English Français o…" at bounding box center [606, 33] width 1192 height 46
